Goal: Find specific page/section

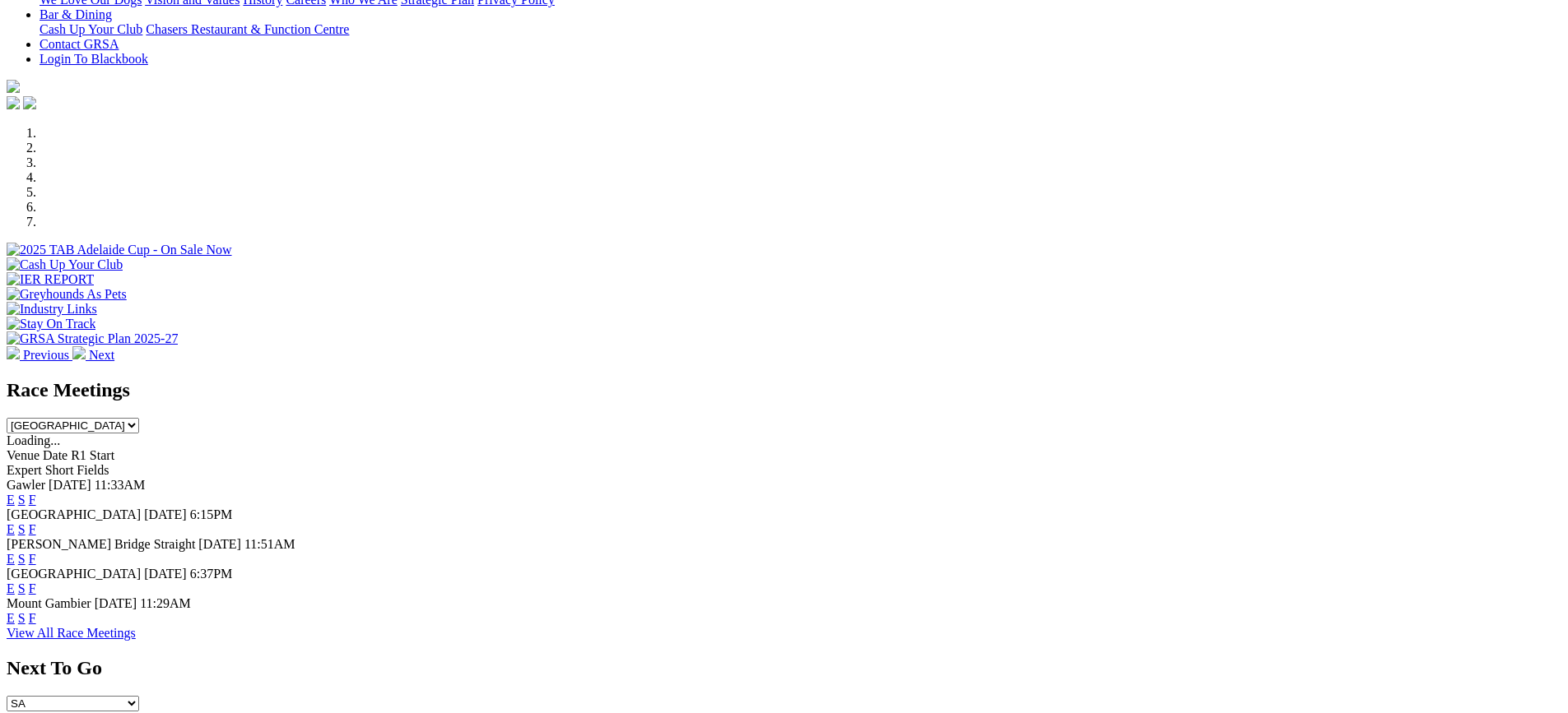
scroll to position [411, 0]
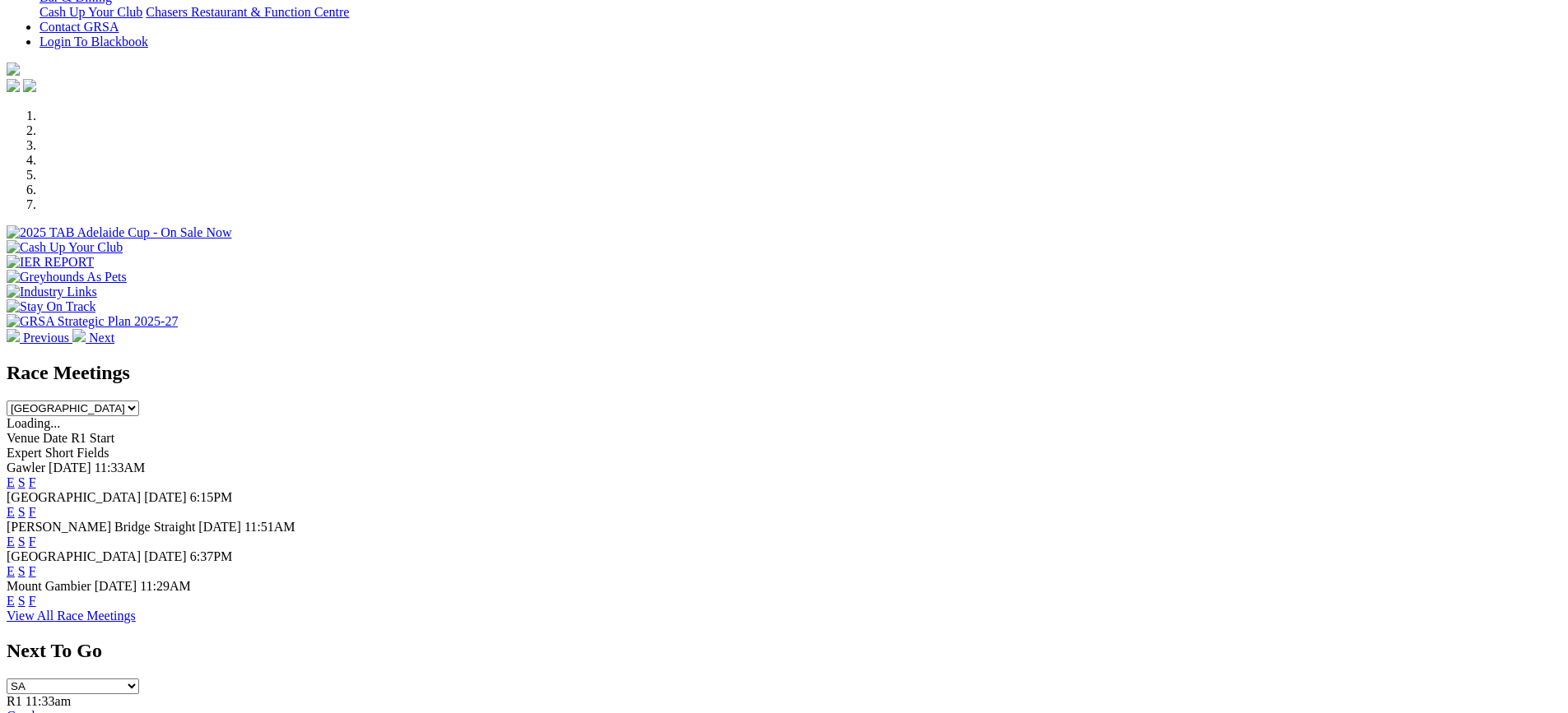
click at [37, 505] on link "F" at bounding box center [32, 512] width 7 height 14
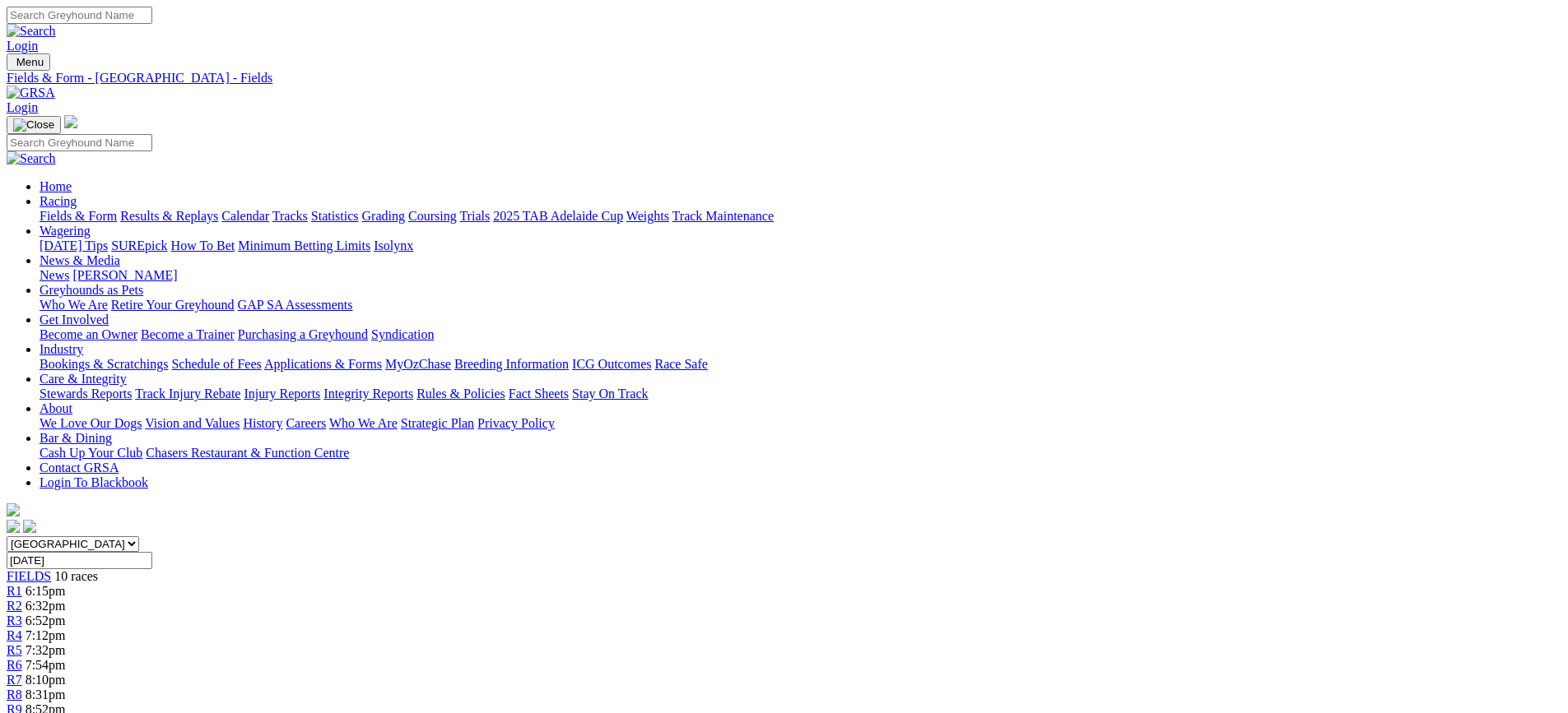
click at [117, 209] on link "Fields & Form" at bounding box center [78, 215] width 77 height 14
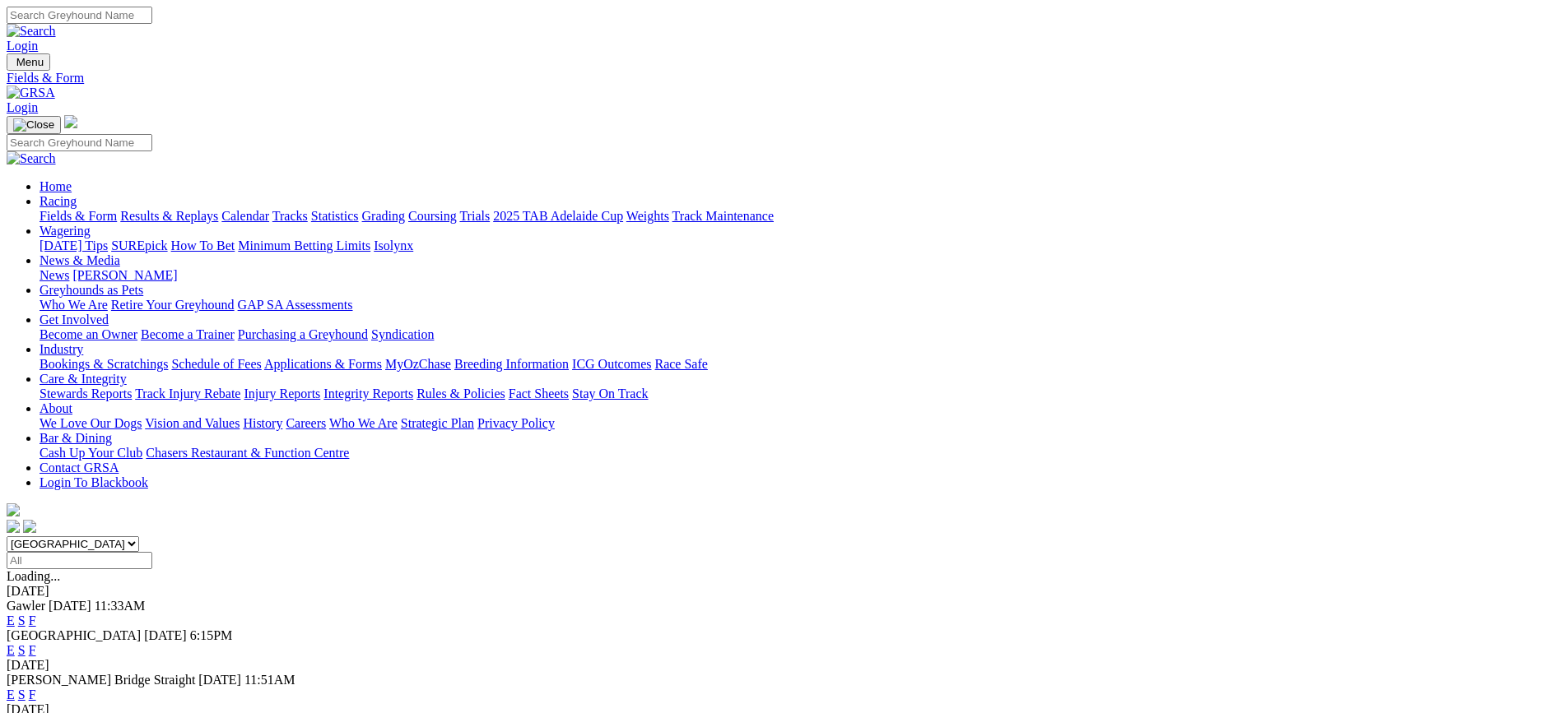
click at [37, 613] on link "F" at bounding box center [32, 620] width 7 height 14
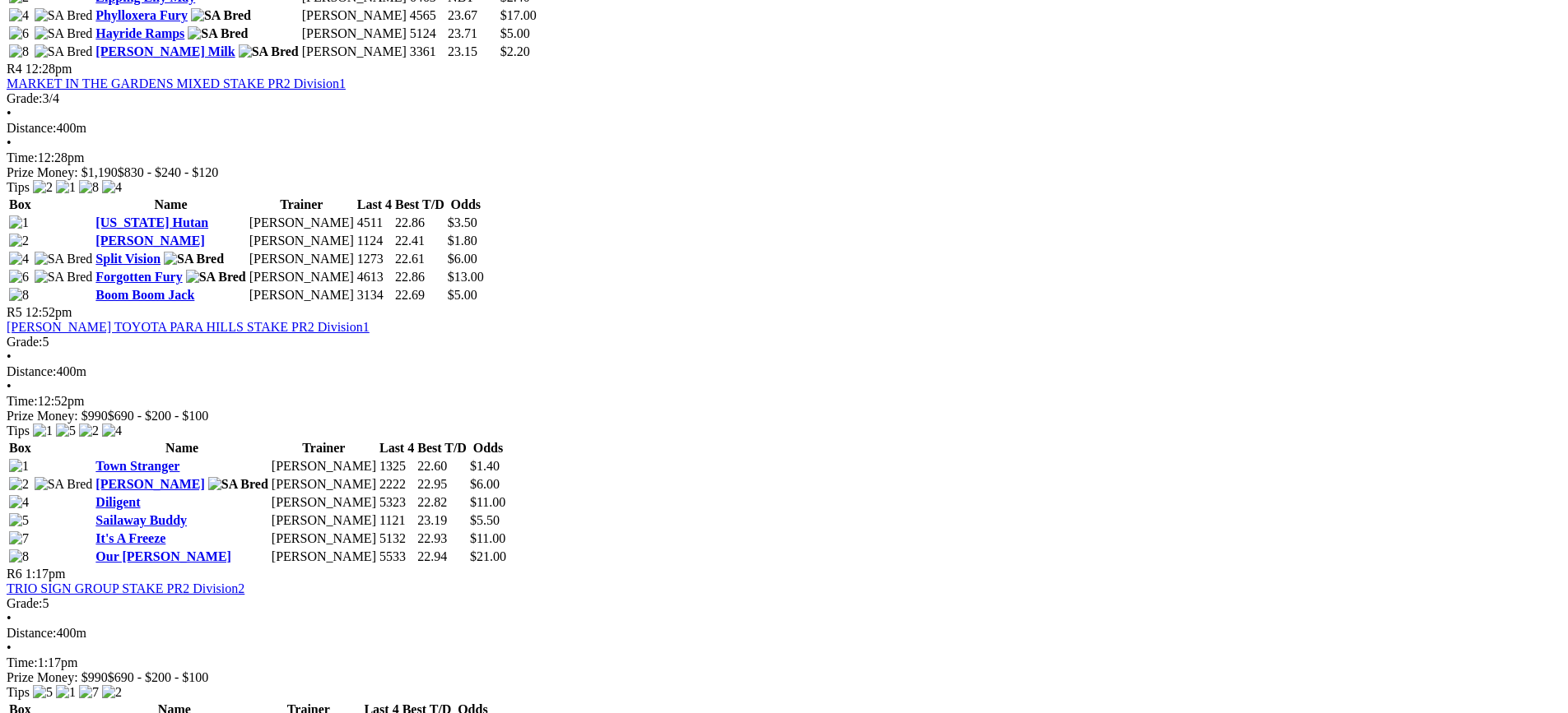
scroll to position [1481, 0]
